Goal: Contribute content

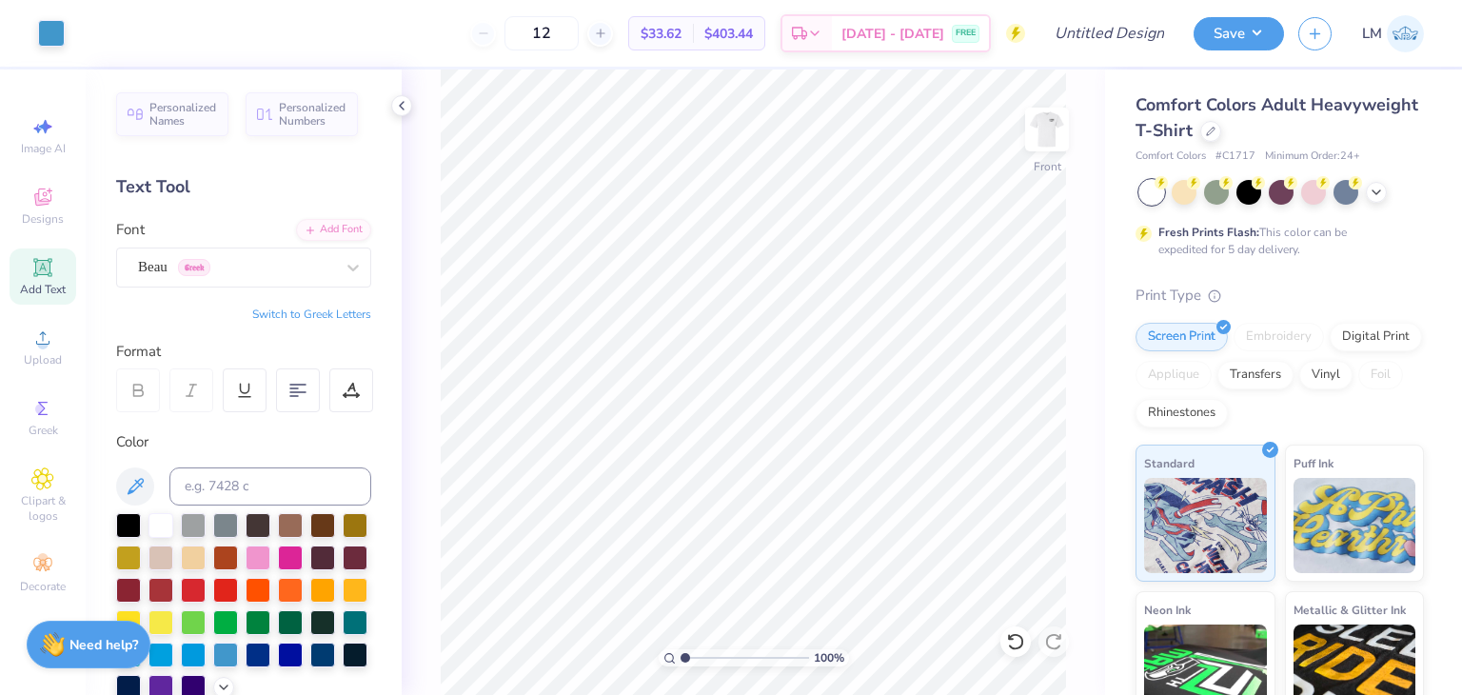
scroll to position [187, 0]
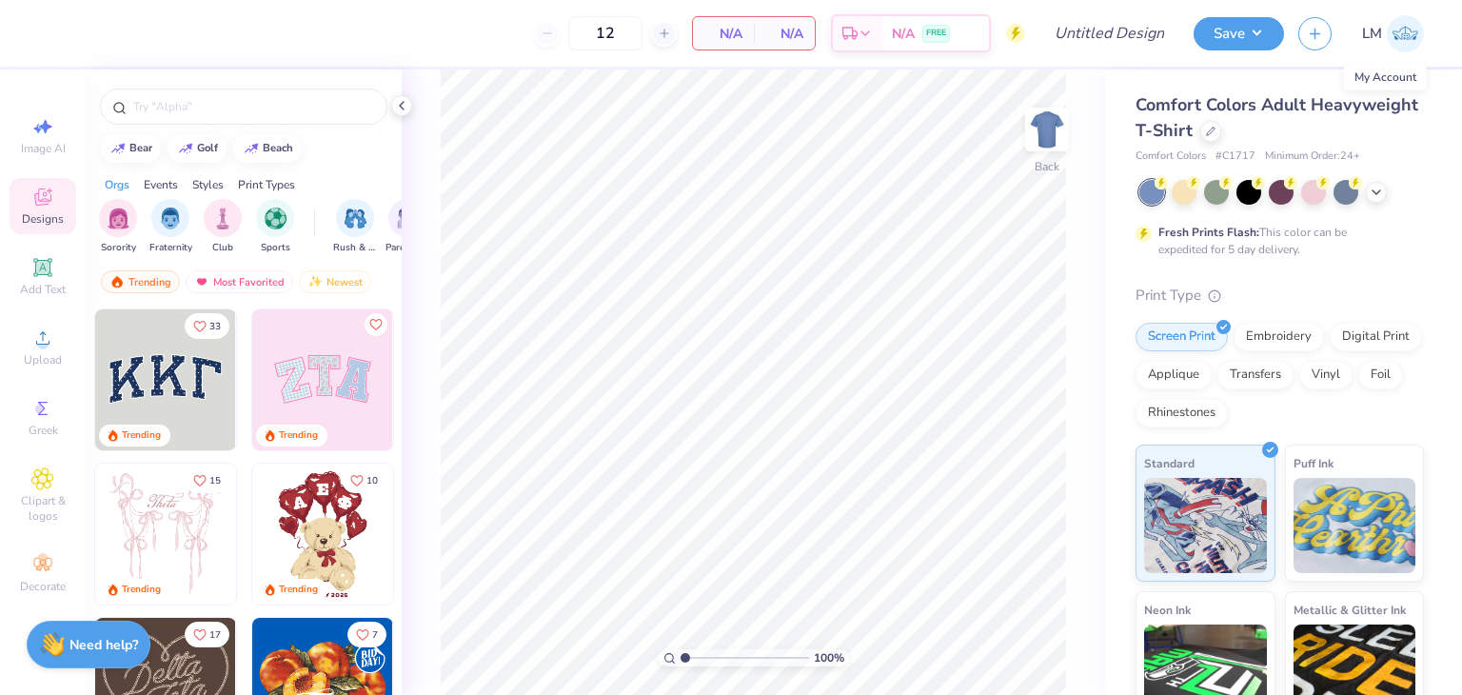
click at [1390, 32] on img at bounding box center [1405, 33] width 37 height 37
click at [1326, 26] on button "button" at bounding box center [1314, 30] width 33 height 33
click at [1221, 36] on button "Save" at bounding box center [1239, 30] width 90 height 33
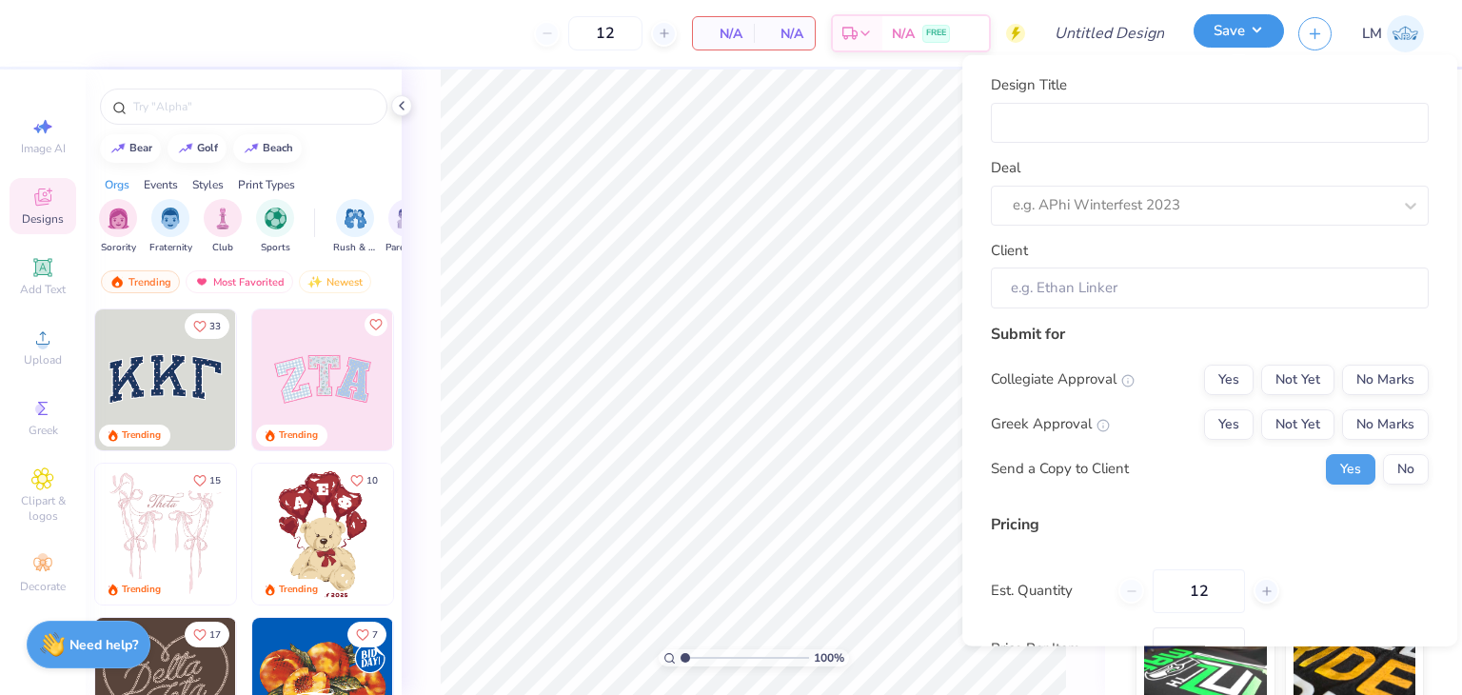
click at [1220, 36] on button "Save" at bounding box center [1239, 30] width 90 height 33
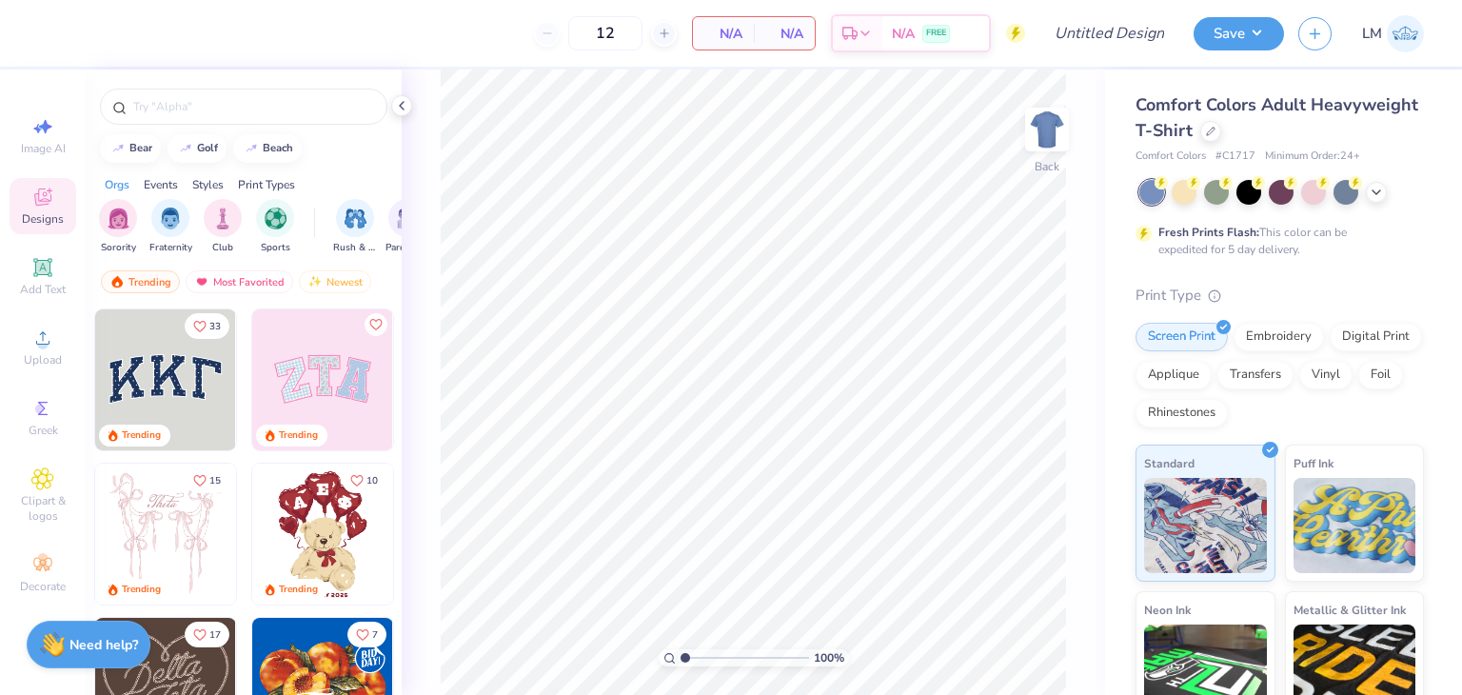
click at [1373, 70] on div "Comfort Colors Adult Heavyweight T-Shirt Comfort Colors # C1717 Minimum Order: …" at bounding box center [1283, 471] width 357 height 805
click at [1396, 44] on img at bounding box center [1405, 33] width 37 height 37
